Goal: Check status: Check status

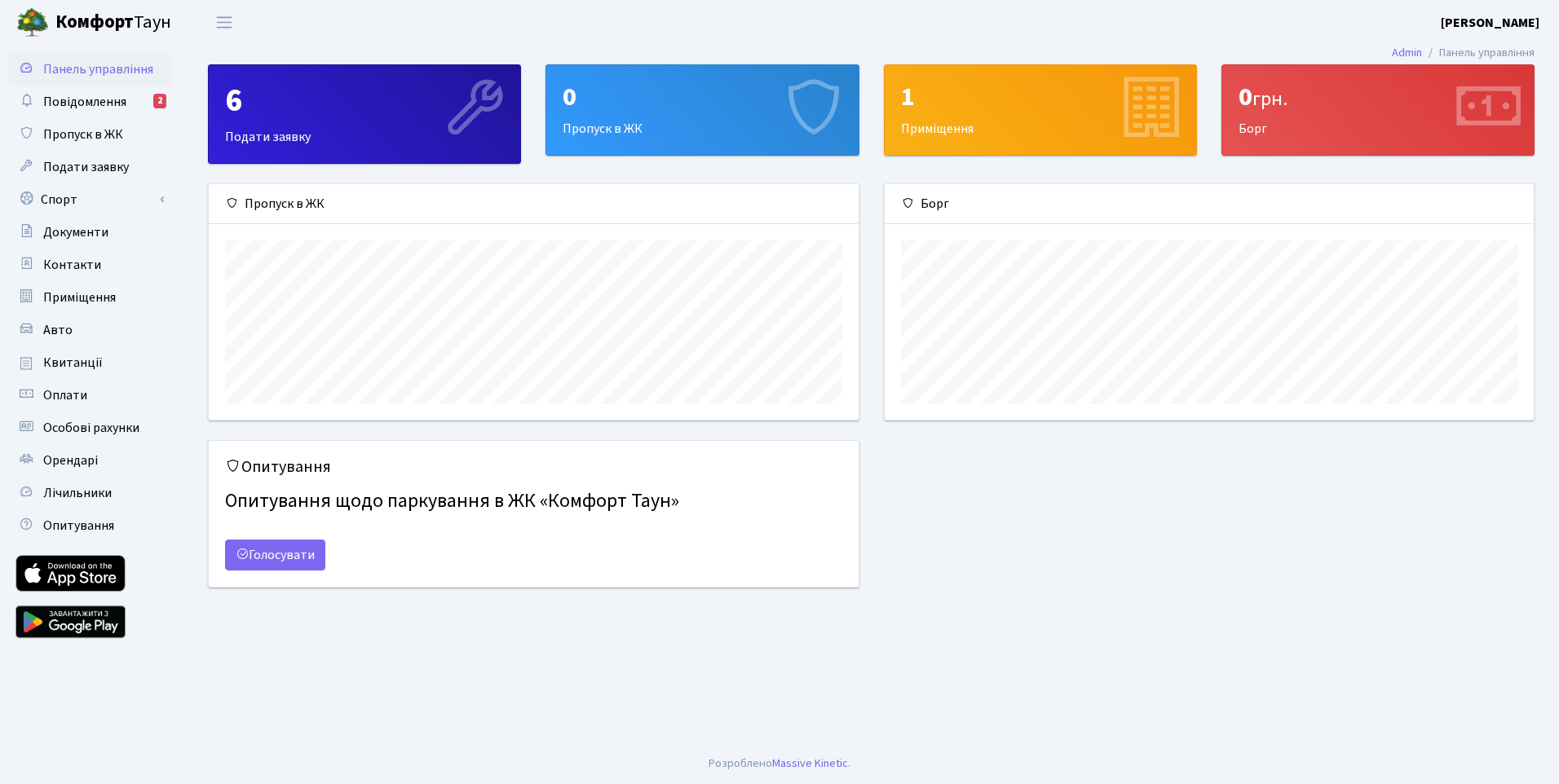
scroll to position [235, 650]
click at [82, 355] on span "Квитанції" at bounding box center [73, 363] width 60 height 18
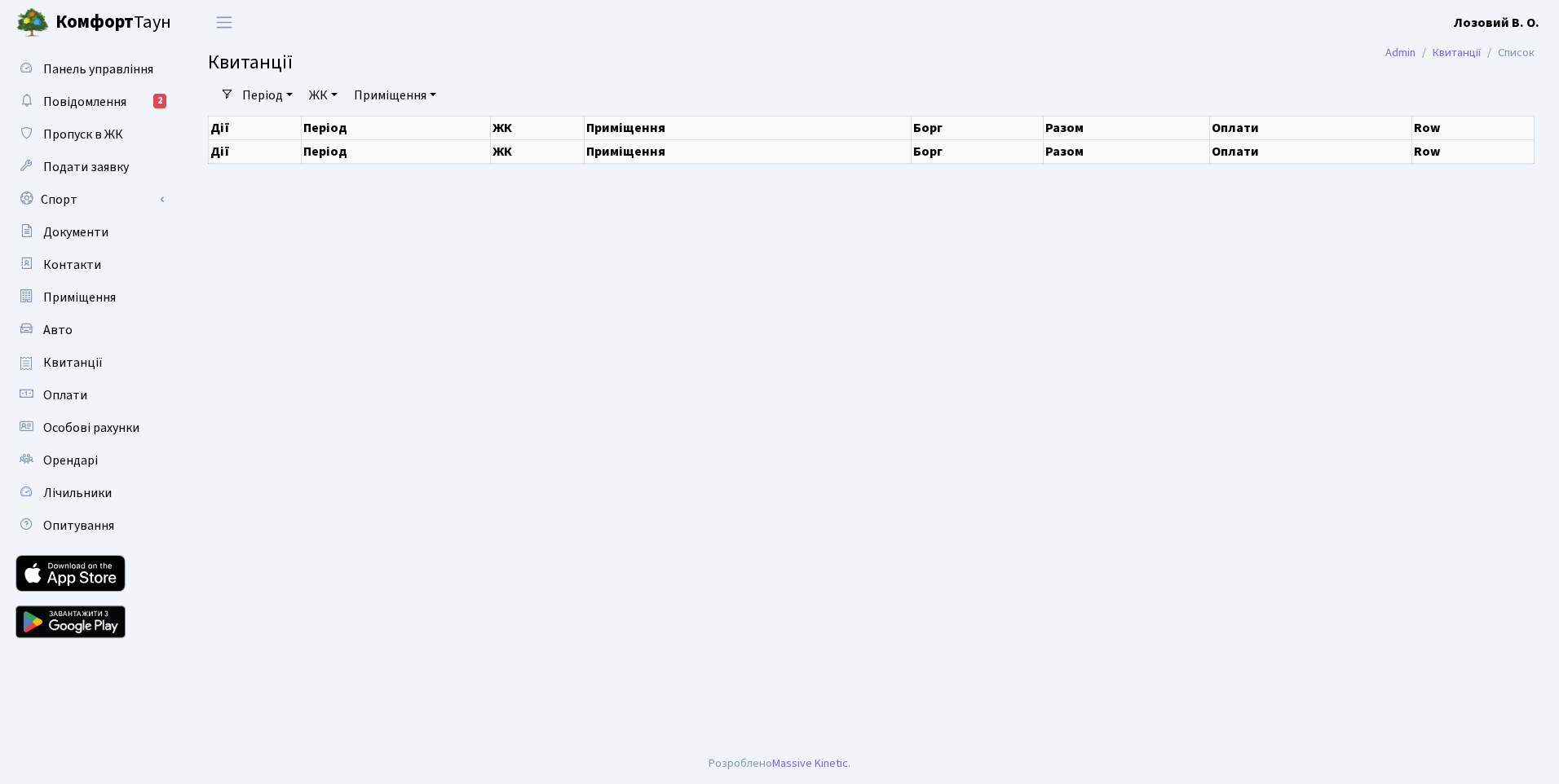
select select "25"
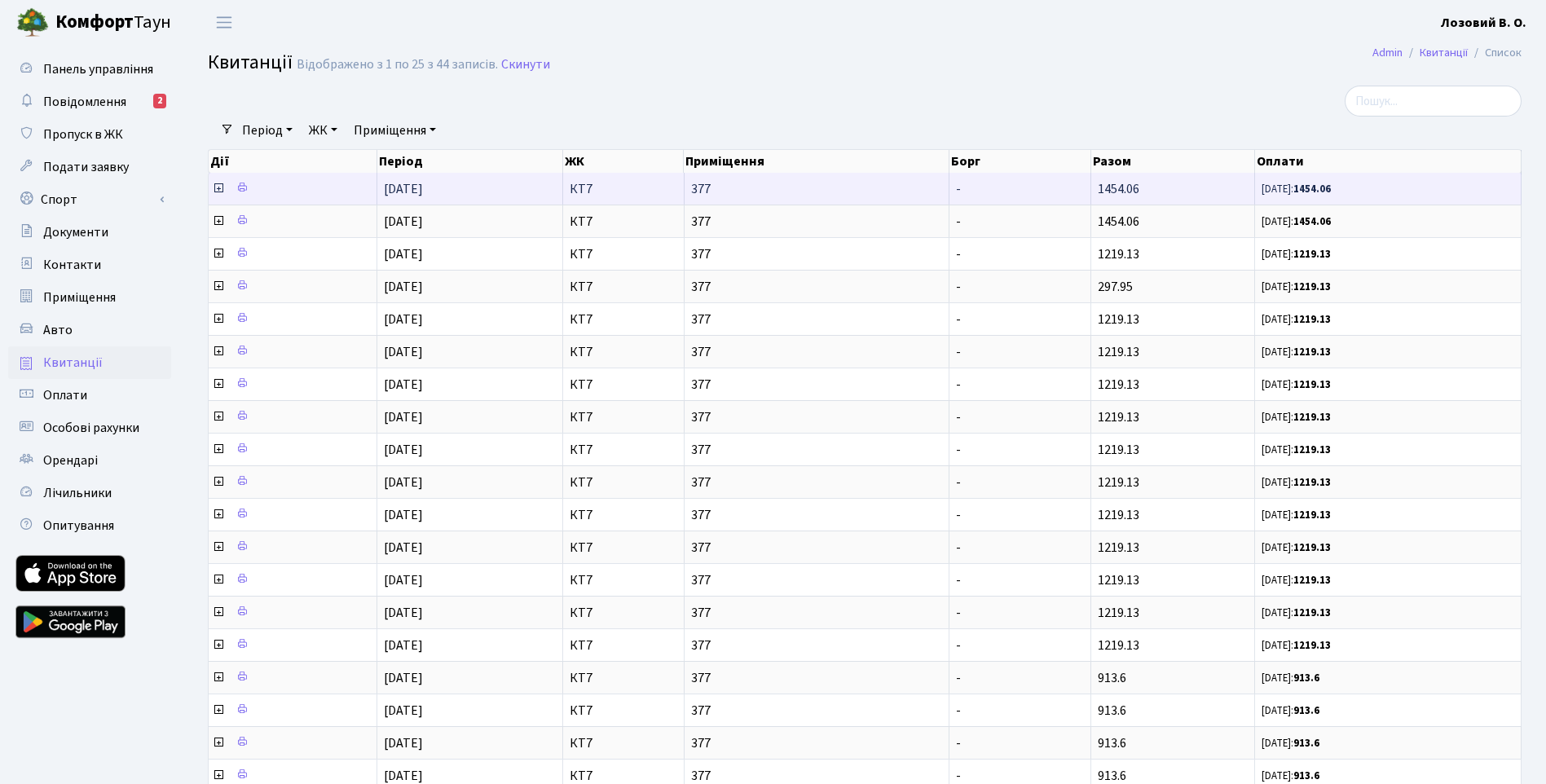
drag, startPoint x: 1098, startPoint y: 187, endPoint x: 1141, endPoint y: 185, distance: 43.0
click at [1141, 185] on td "1454.06" at bounding box center [1172, 189] width 163 height 32
copy span "1454.06"
